Goal: Check status

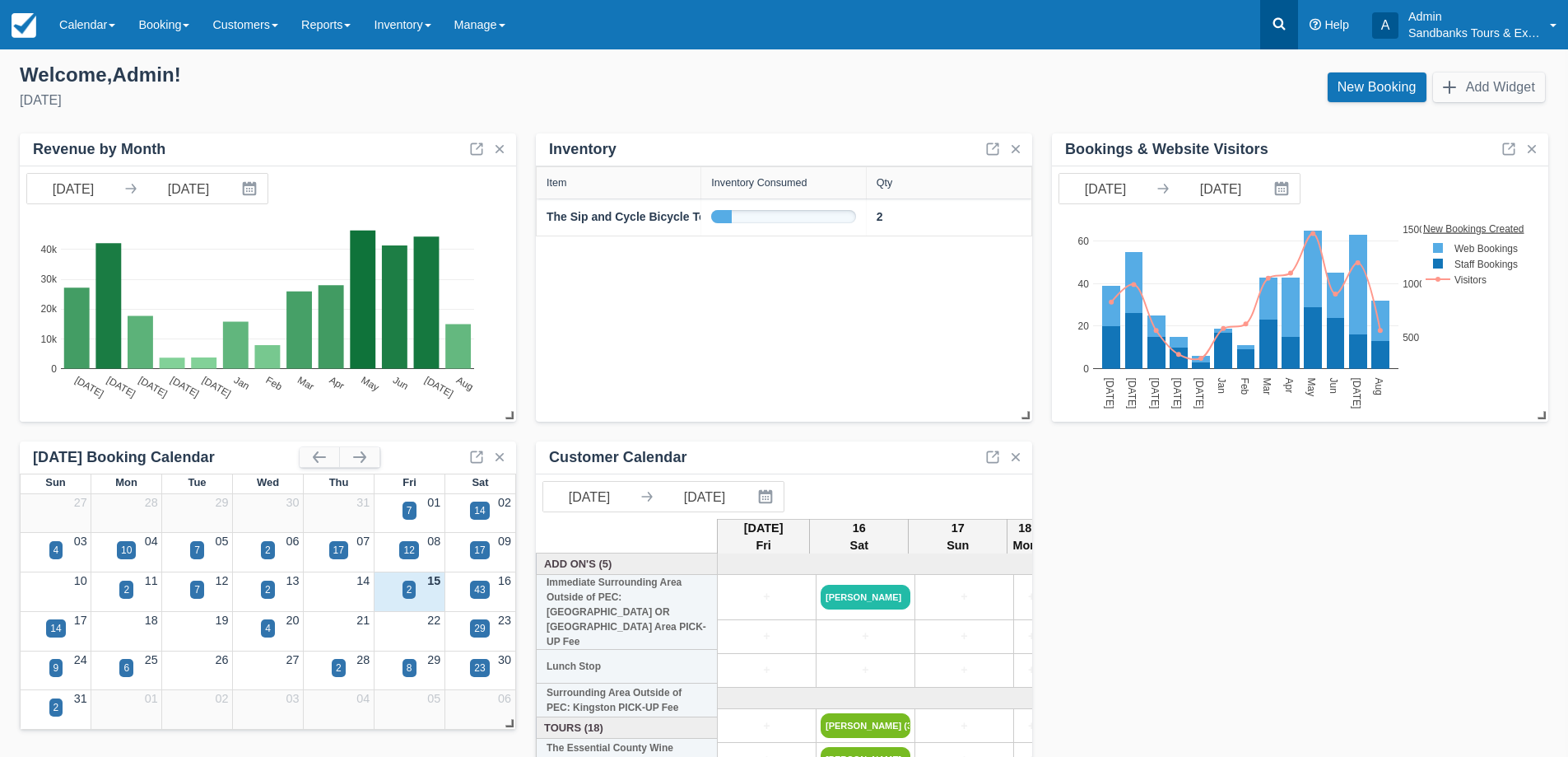
click at [1280, 23] on icon at bounding box center [1279, 24] width 17 height 17
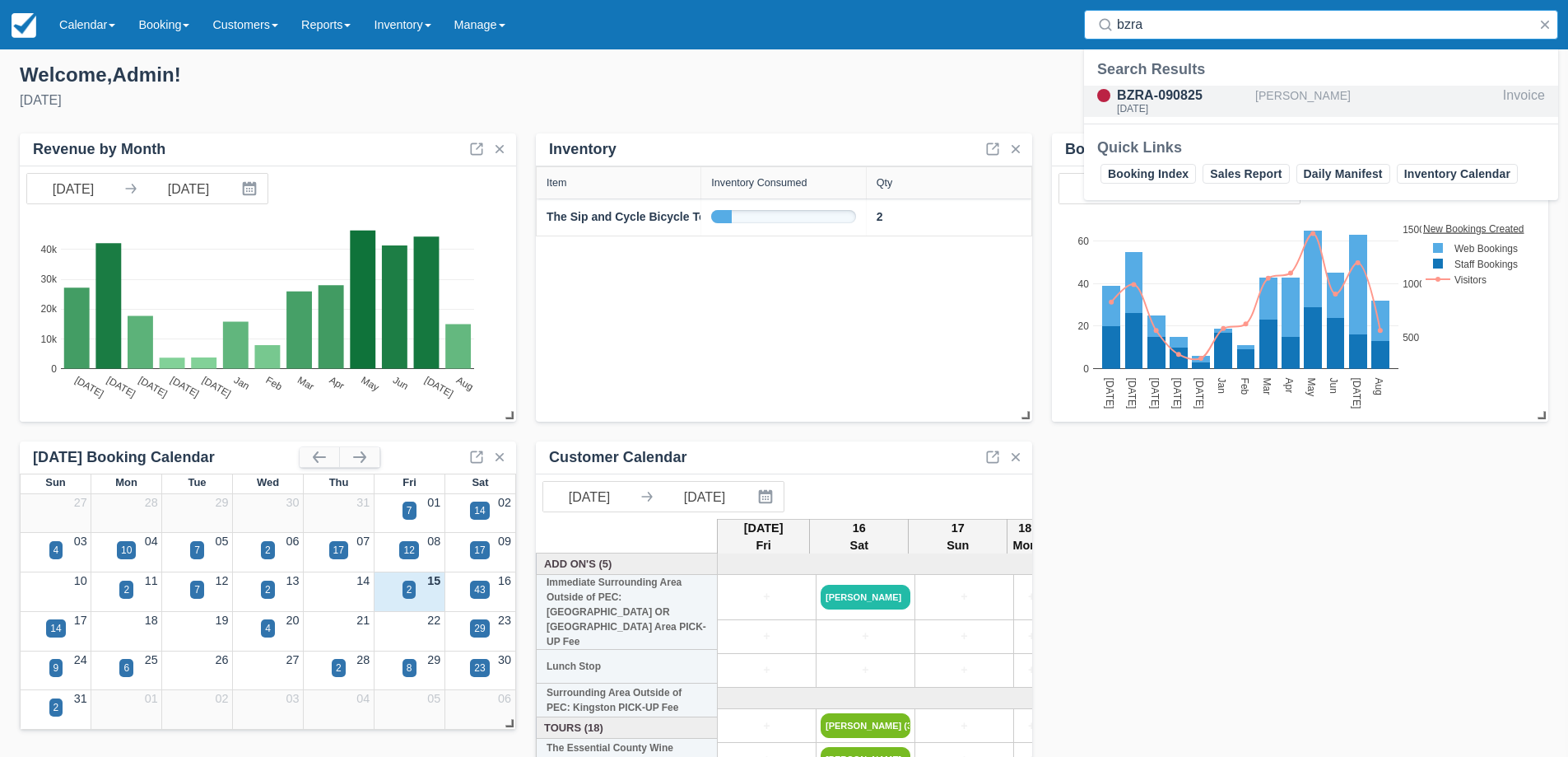
type input "bzra"
click at [1186, 98] on div "BZRA-090825" at bounding box center [1183, 96] width 132 height 20
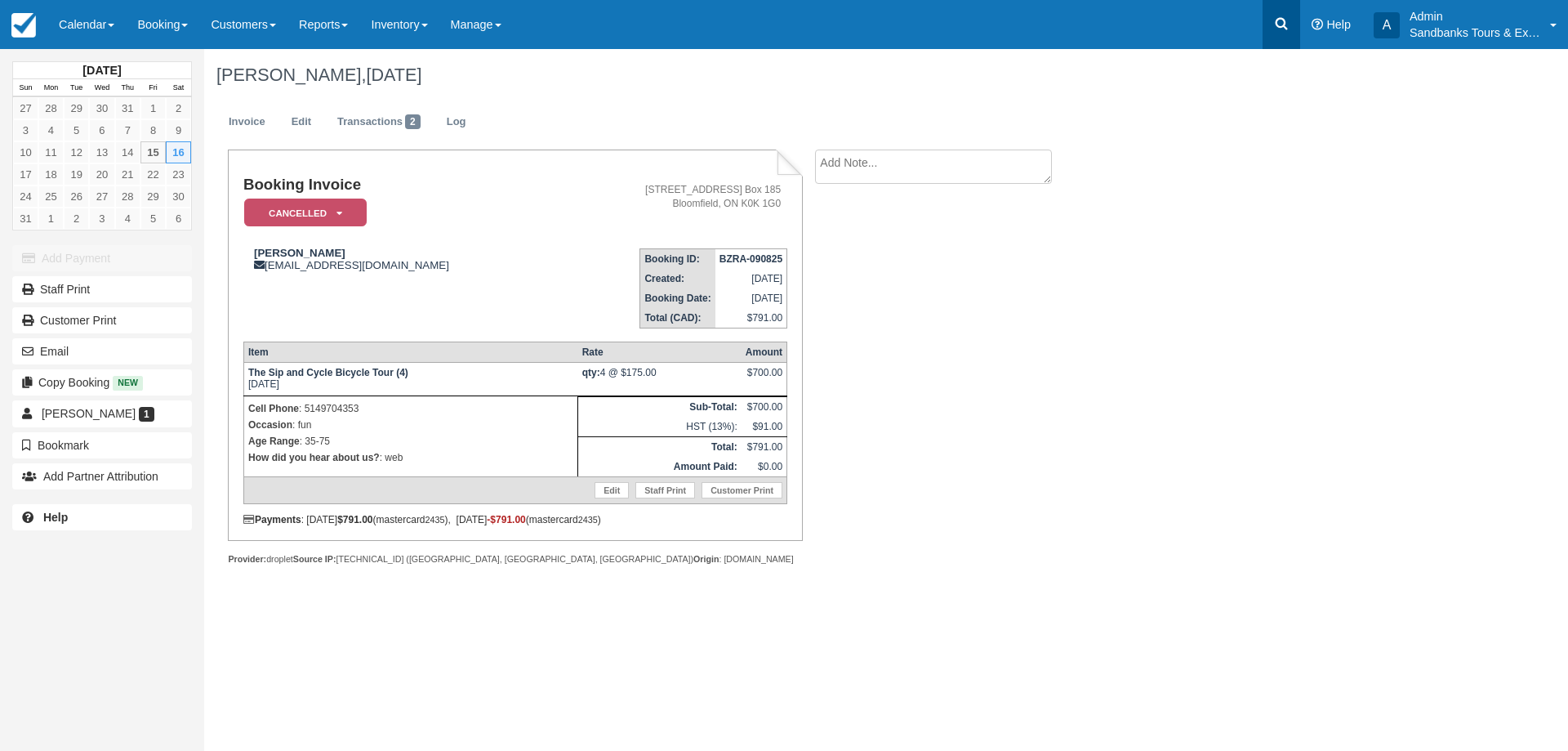
click at [1278, 22] on icon at bounding box center [1281, 23] width 17 height 17
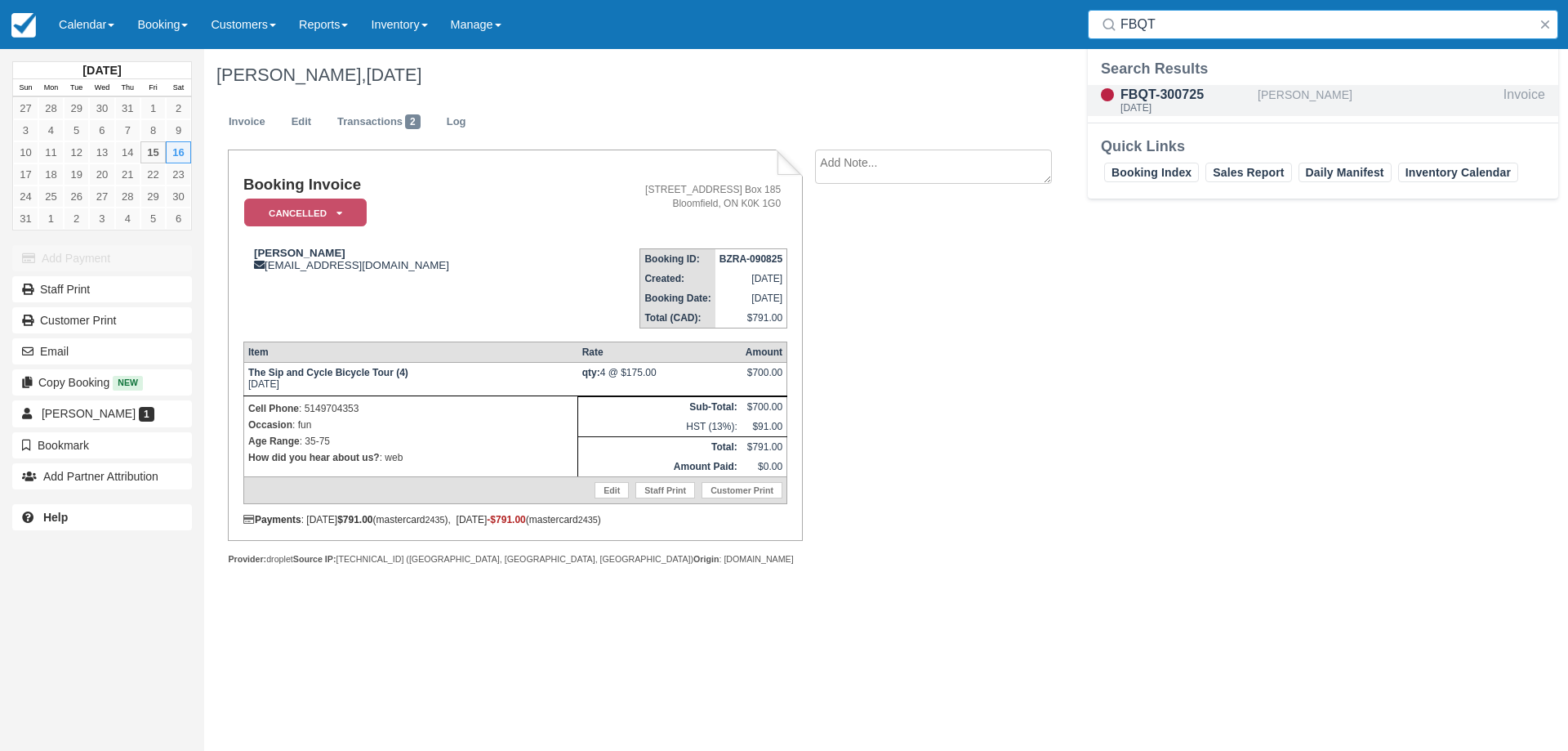
type input "FBQT"
click at [1188, 97] on div "FBQT-300725" at bounding box center [1186, 95] width 131 height 20
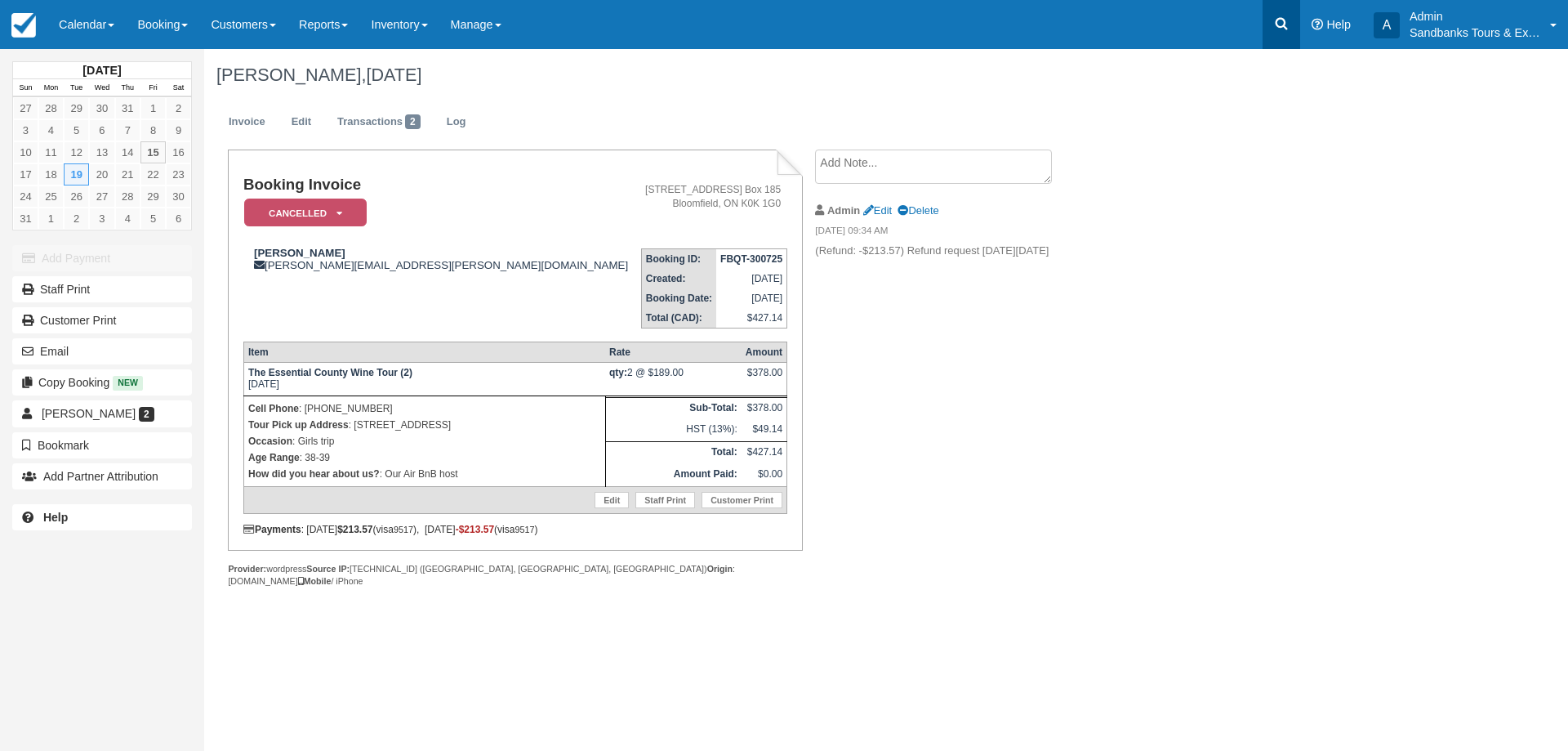
click at [1281, 20] on icon at bounding box center [1281, 23] width 17 height 17
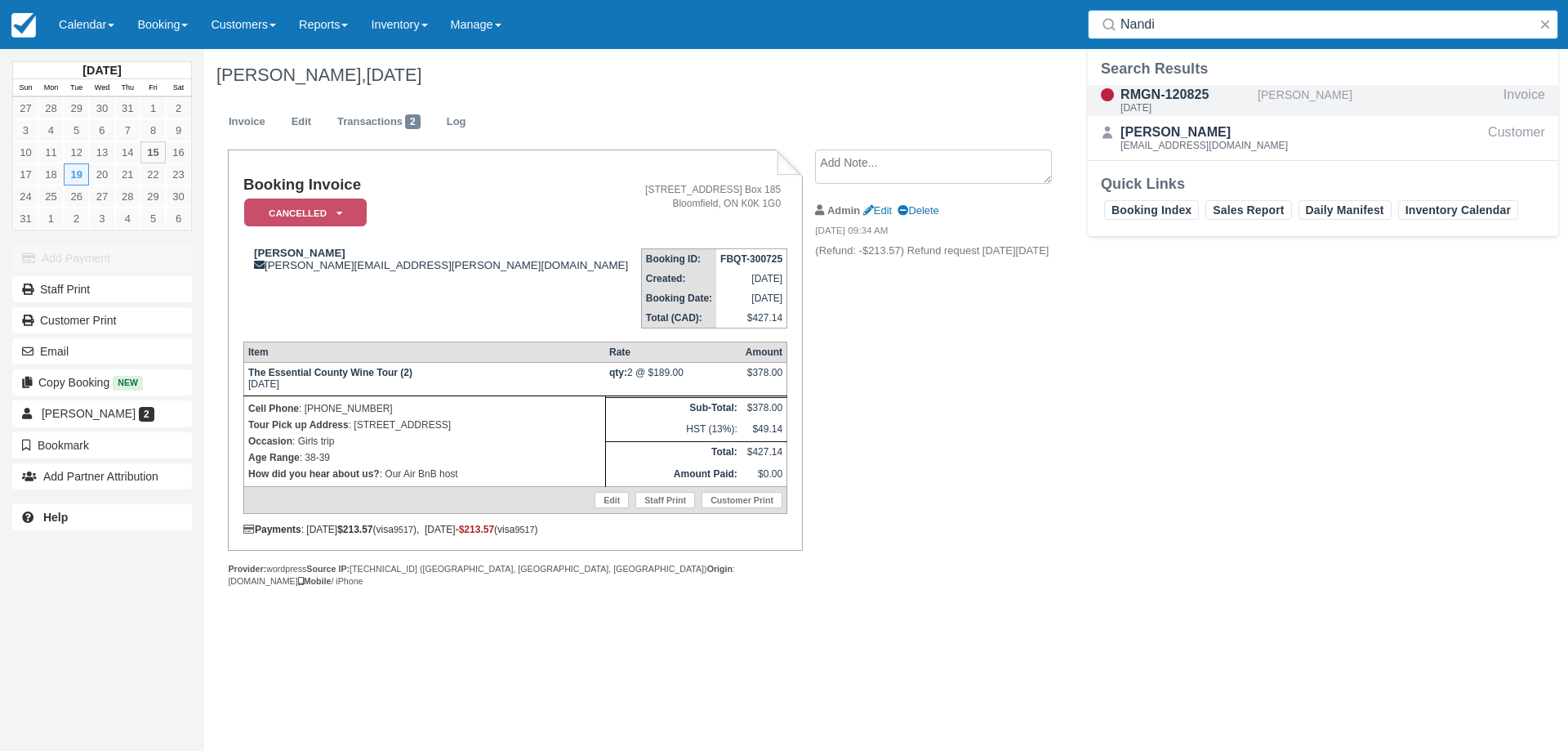
type input "Nandi"
click at [1180, 97] on div "RMGN-120825" at bounding box center [1186, 95] width 131 height 20
